Goal: Transaction & Acquisition: Purchase product/service

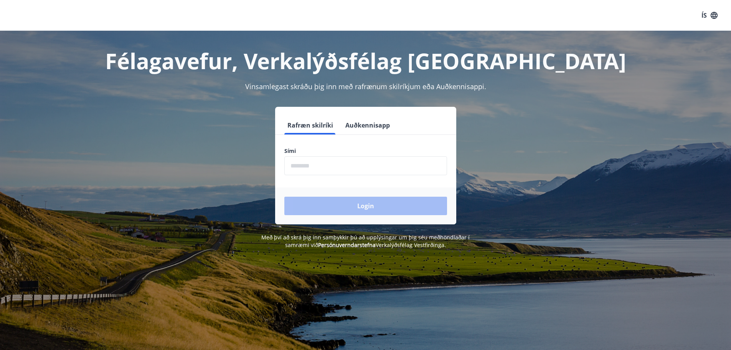
click at [320, 163] on input "phone" at bounding box center [365, 165] width 163 height 19
type input "********"
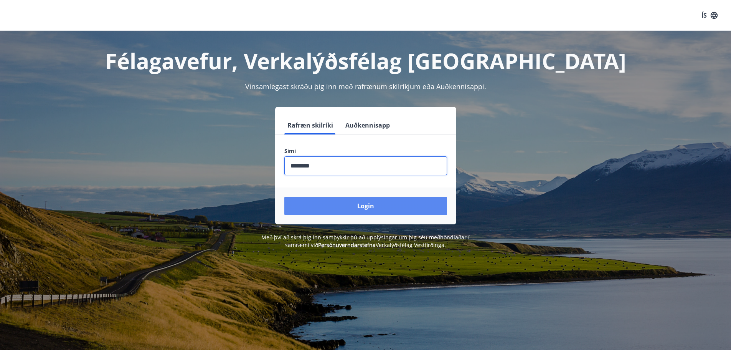
click at [327, 206] on button "Login" at bounding box center [365, 205] width 163 height 18
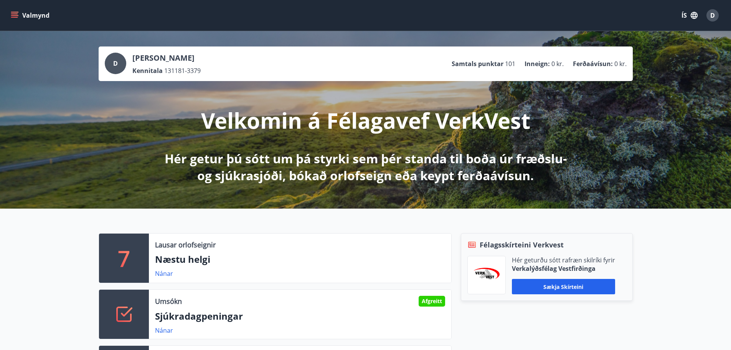
click at [655, 62] on div "D Dawid Jan Knop Kennitala 131181-3379 Samtals punktar 101 Inneign : 0 kr. Ferð…" at bounding box center [365, 119] width 731 height 177
click at [689, 10] on button "ÍS" at bounding box center [689, 15] width 25 height 14
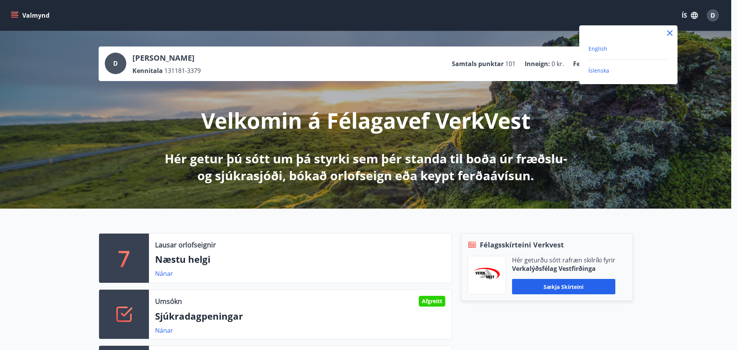
click at [599, 48] on span "English" at bounding box center [597, 48] width 19 height 7
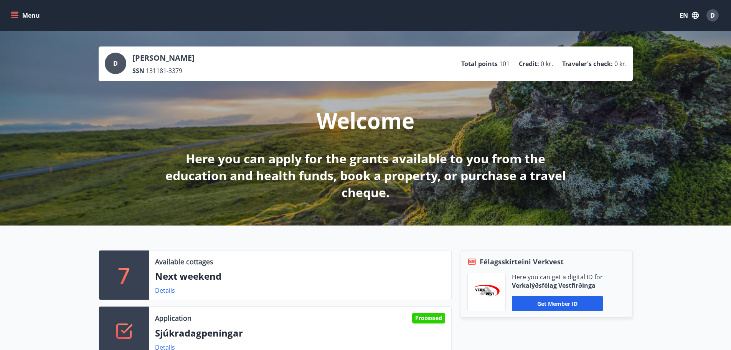
click at [196, 59] on div "D Dawid Jan Knop SSN 131181-3379 Total points 101 Credit : 0 kr. Traveler's che…" at bounding box center [366, 64] width 522 height 22
drag, startPoint x: 606, startPoint y: 68, endPoint x: 488, endPoint y: 43, distance: 120.7
click at [606, 67] on p "Traveler's check :" at bounding box center [587, 63] width 51 height 8
click at [18, 17] on icon "menu" at bounding box center [15, 16] width 8 height 8
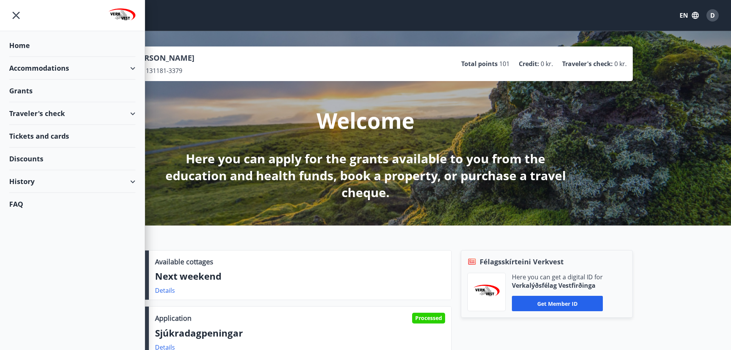
click at [130, 113] on div "Traveler's check" at bounding box center [72, 113] width 126 height 23
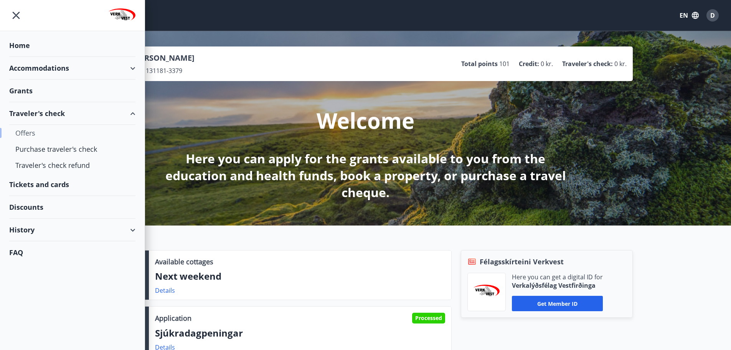
click at [28, 127] on div "Offers" at bounding box center [72, 133] width 114 height 16
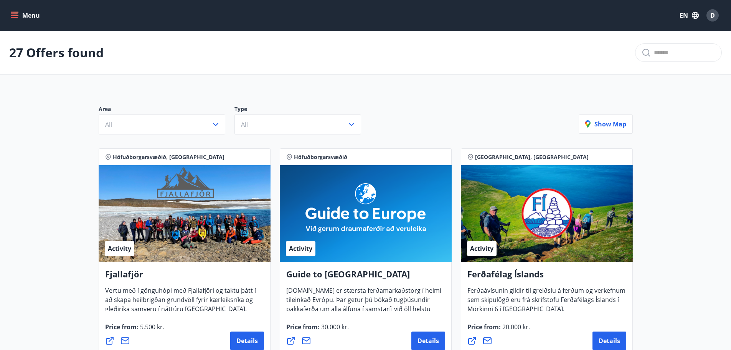
click at [12, 11] on button "Menu" at bounding box center [26, 15] width 34 height 14
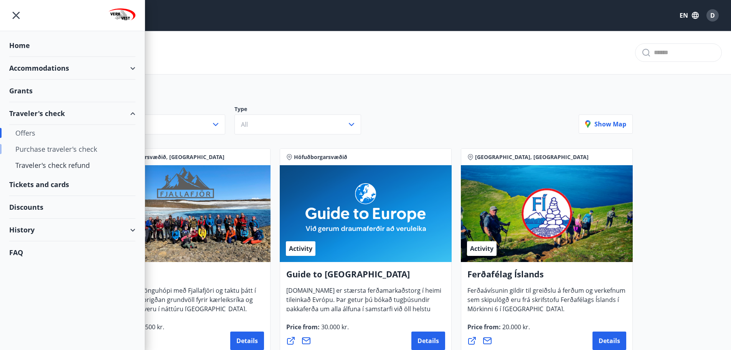
click at [71, 147] on div "Purchase traveler's check" at bounding box center [72, 149] width 114 height 16
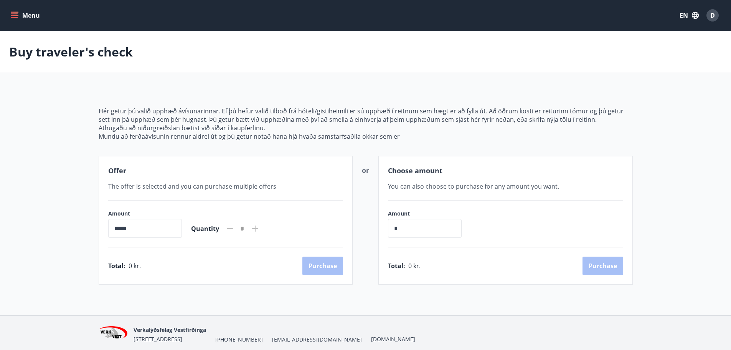
click at [17, 17] on icon "menu" at bounding box center [14, 17] width 7 height 1
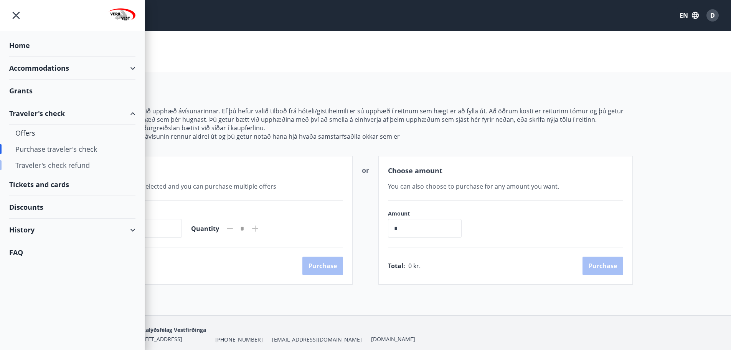
click at [30, 166] on div "Traveler's check refund" at bounding box center [72, 165] width 114 height 16
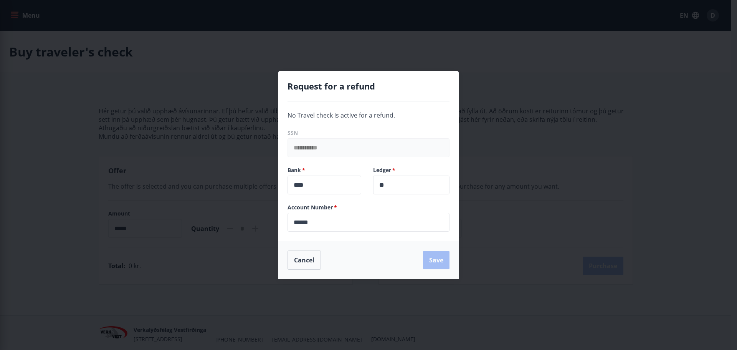
click at [523, 81] on div "**********" at bounding box center [368, 175] width 737 height 350
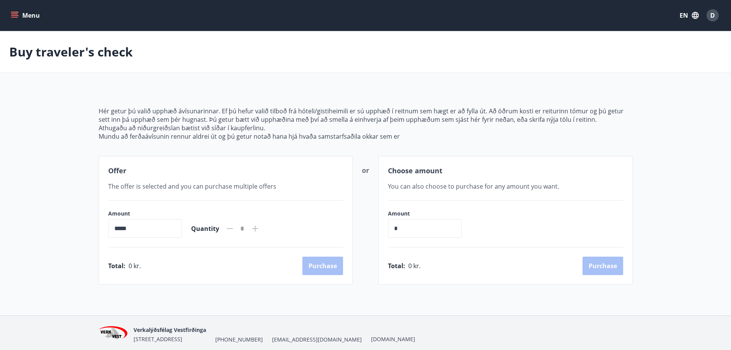
click at [15, 17] on icon "menu" at bounding box center [14, 17] width 7 height 1
click at [16, 18] on icon "menu" at bounding box center [14, 17] width 7 height 1
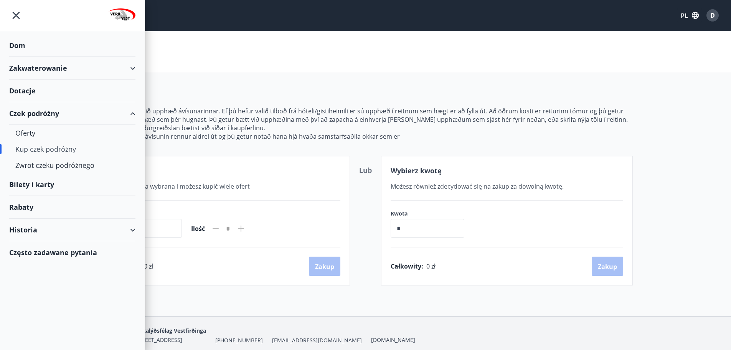
click at [134, 230] on div "Historia" at bounding box center [72, 229] width 126 height 23
click at [46, 248] on font "Czek podróżny" at bounding box center [38, 248] width 47 height 9
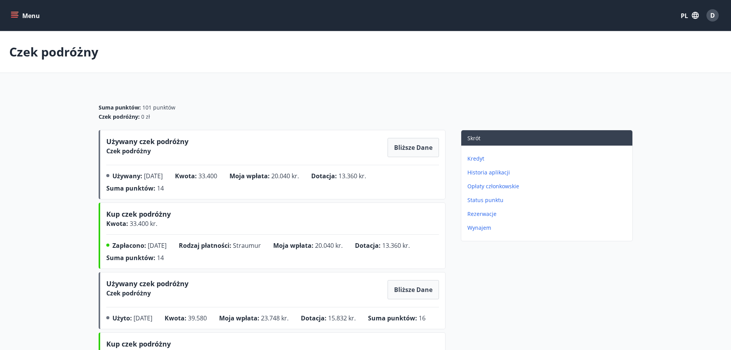
click at [408, 145] on font "Bliższe dane" at bounding box center [413, 147] width 38 height 8
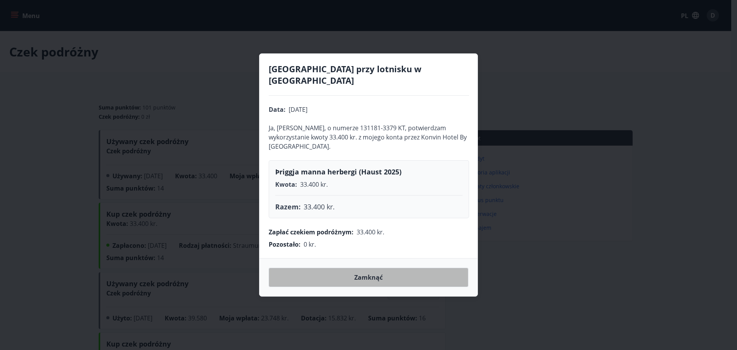
click at [391, 267] on button "Zamknąć" at bounding box center [369, 276] width 200 height 19
